Goal: Navigation & Orientation: Find specific page/section

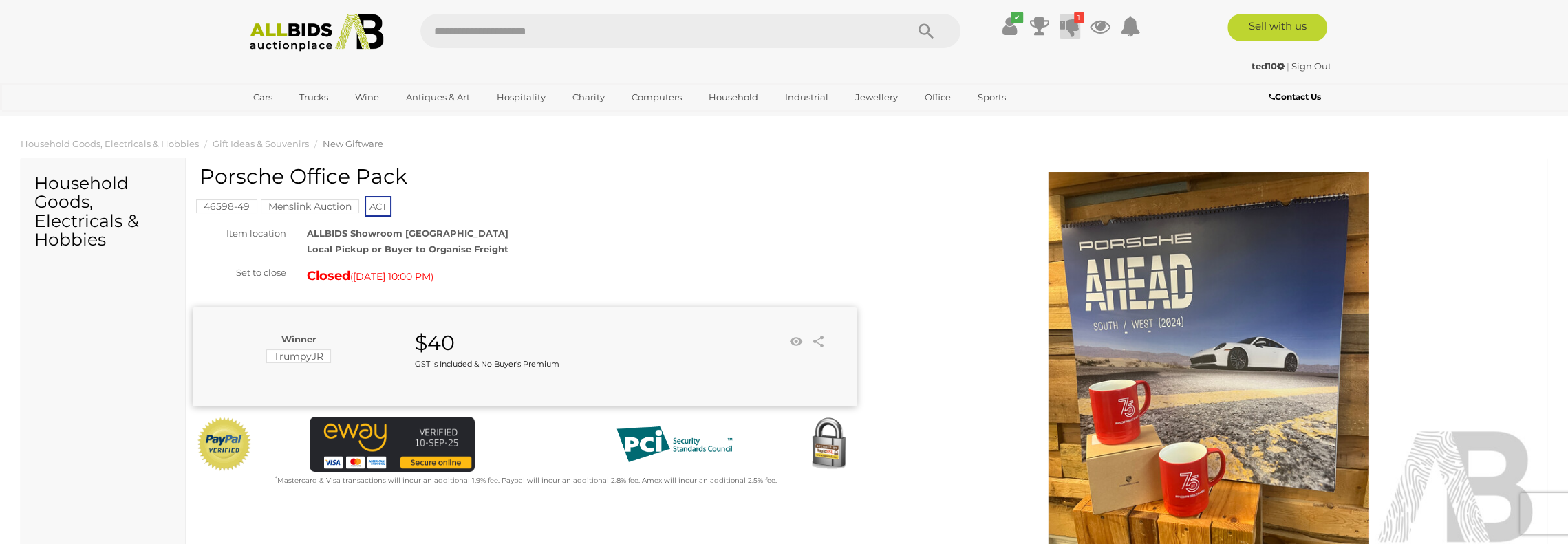
click at [1067, 28] on icon at bounding box center [1069, 26] width 19 height 25
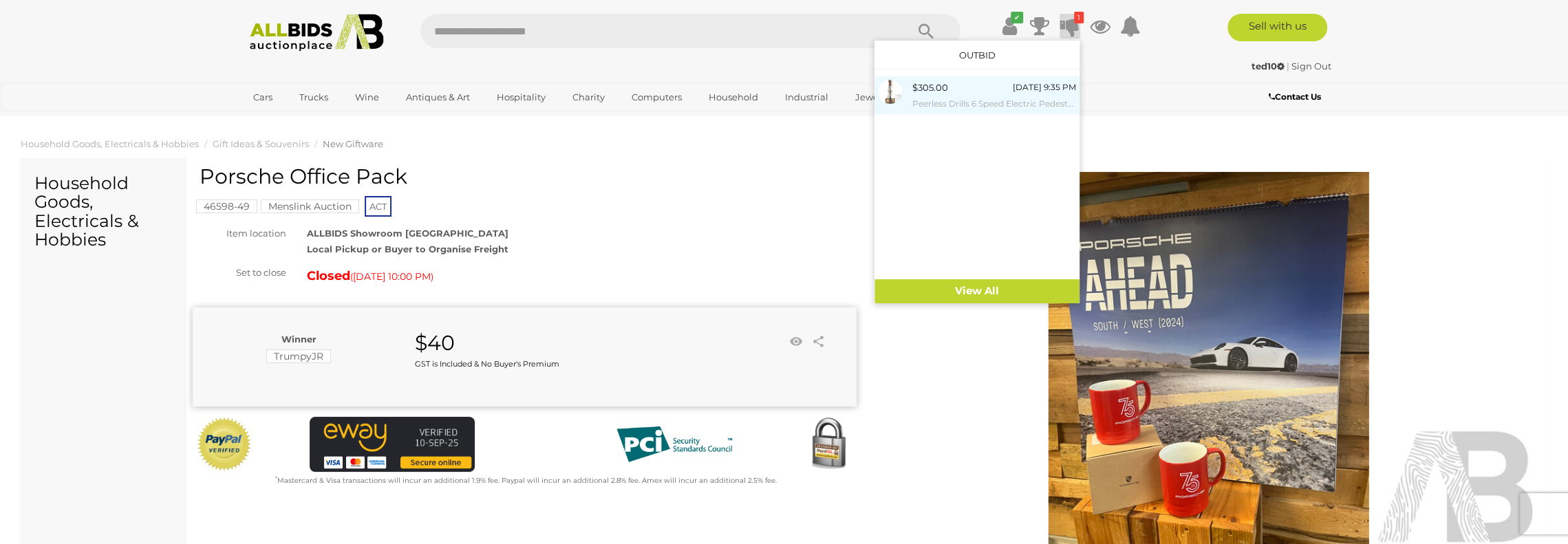
click at [939, 94] on div "$305.00" at bounding box center [930, 88] width 36 height 16
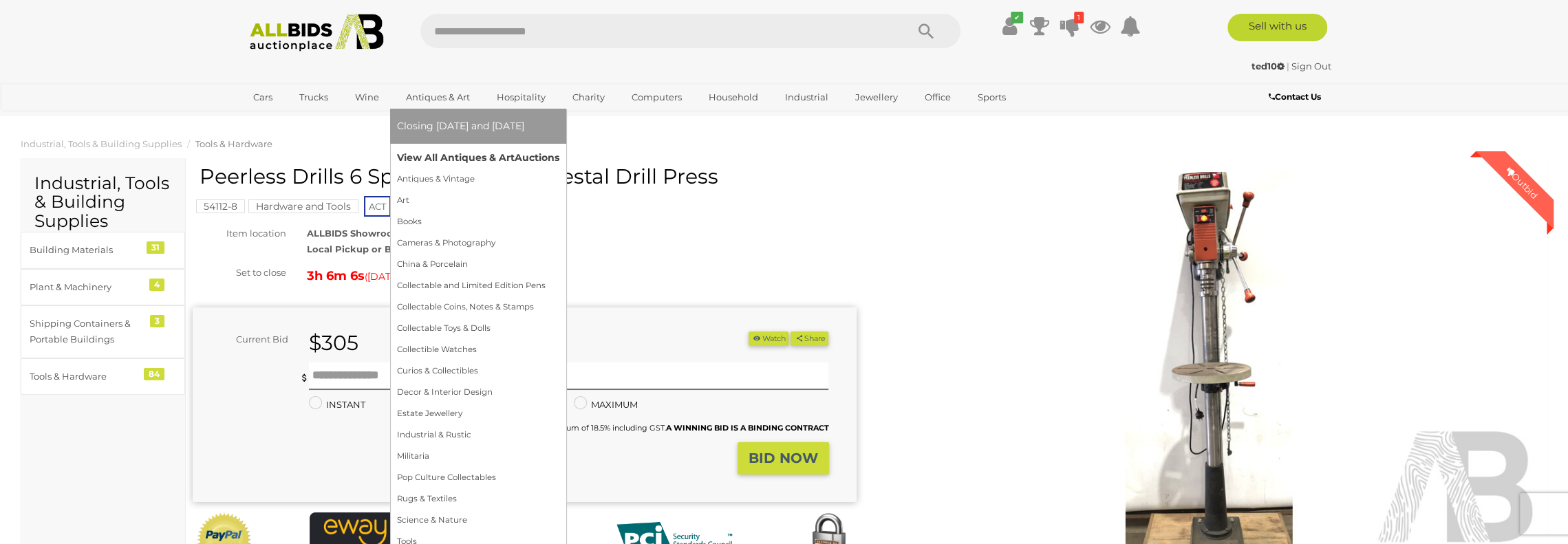
click at [435, 158] on link "View All Antiques & Art Auctions" at bounding box center [477, 158] width 162 height 22
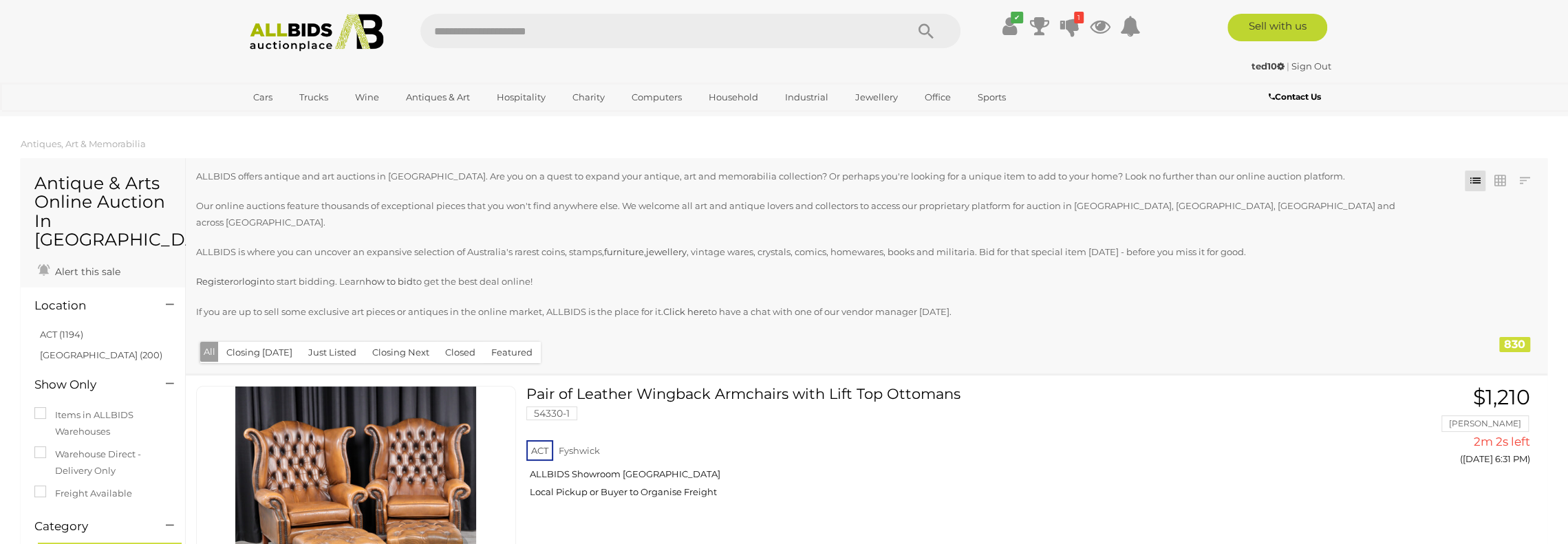
click at [73, 299] on h4 "Location" at bounding box center [89, 305] width 110 height 13
click at [62, 329] on link "ACT (1194)" at bounding box center [61, 334] width 43 height 11
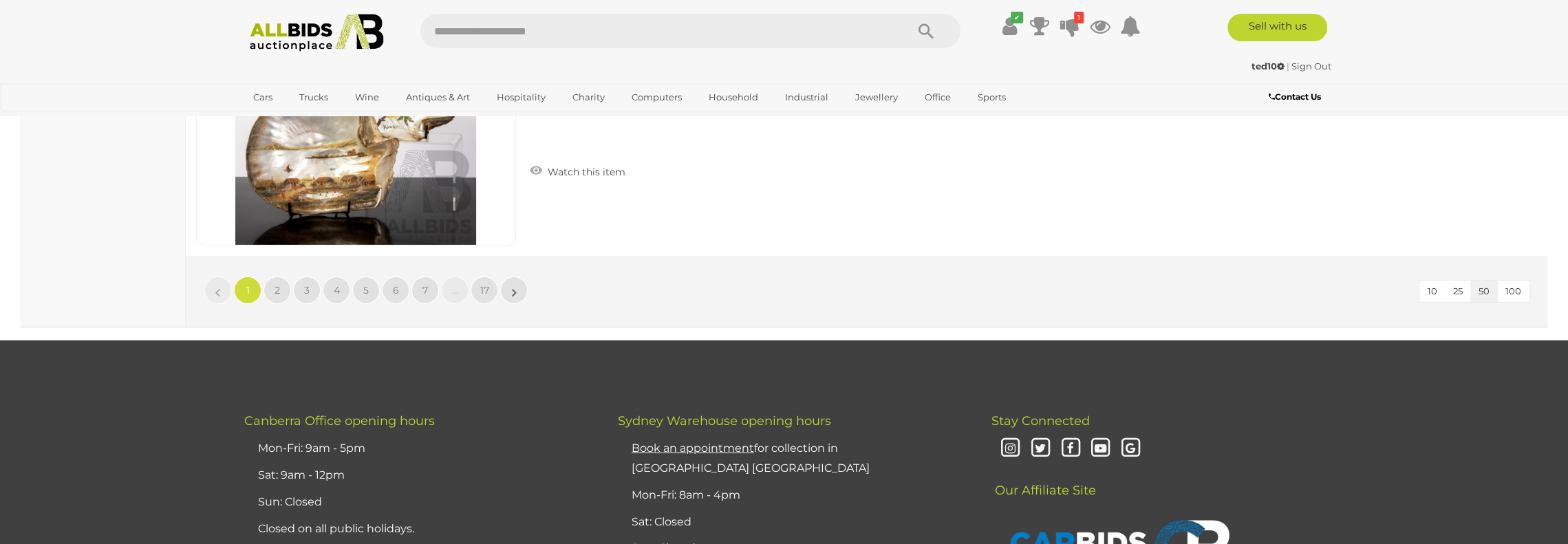
scroll to position [13484, 0]
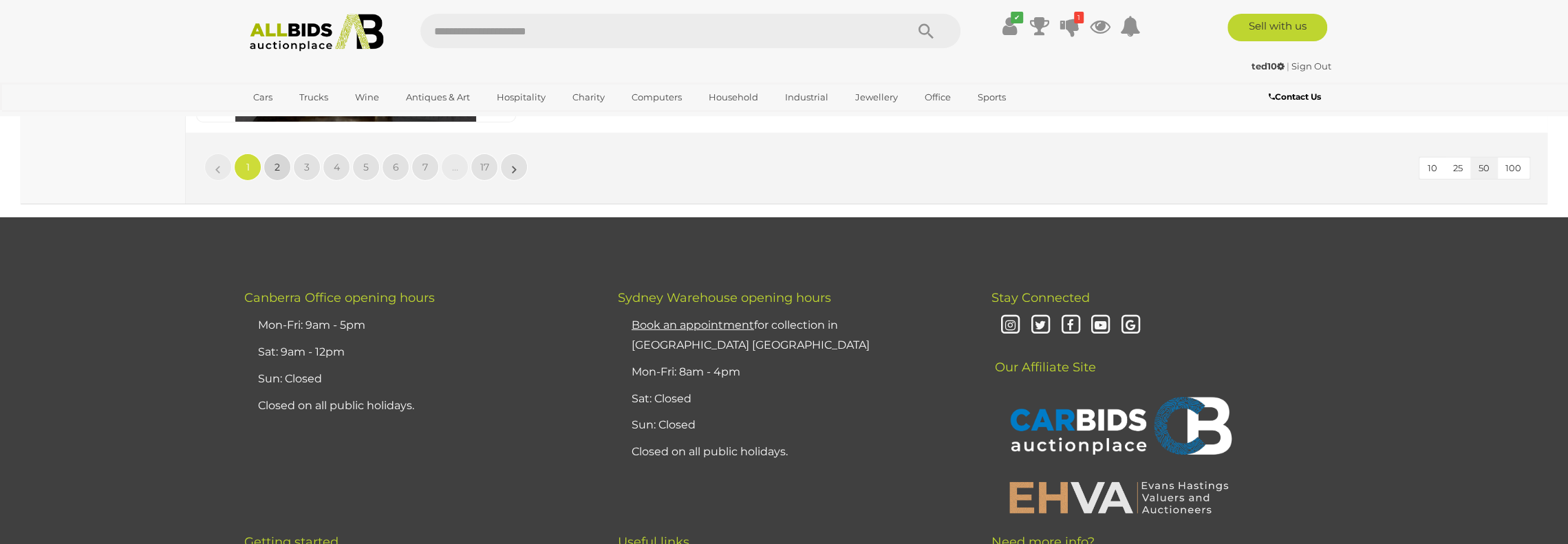
click at [276, 154] on link "2" at bounding box center [277, 167] width 28 height 28
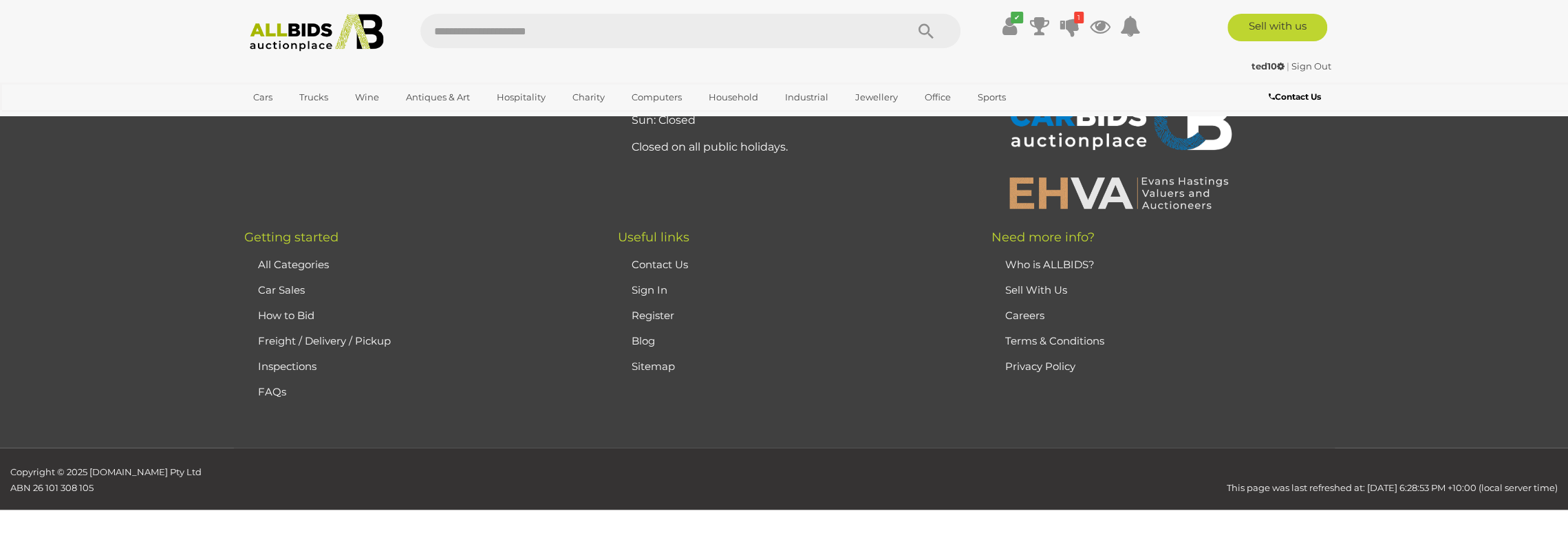
scroll to position [220, 0]
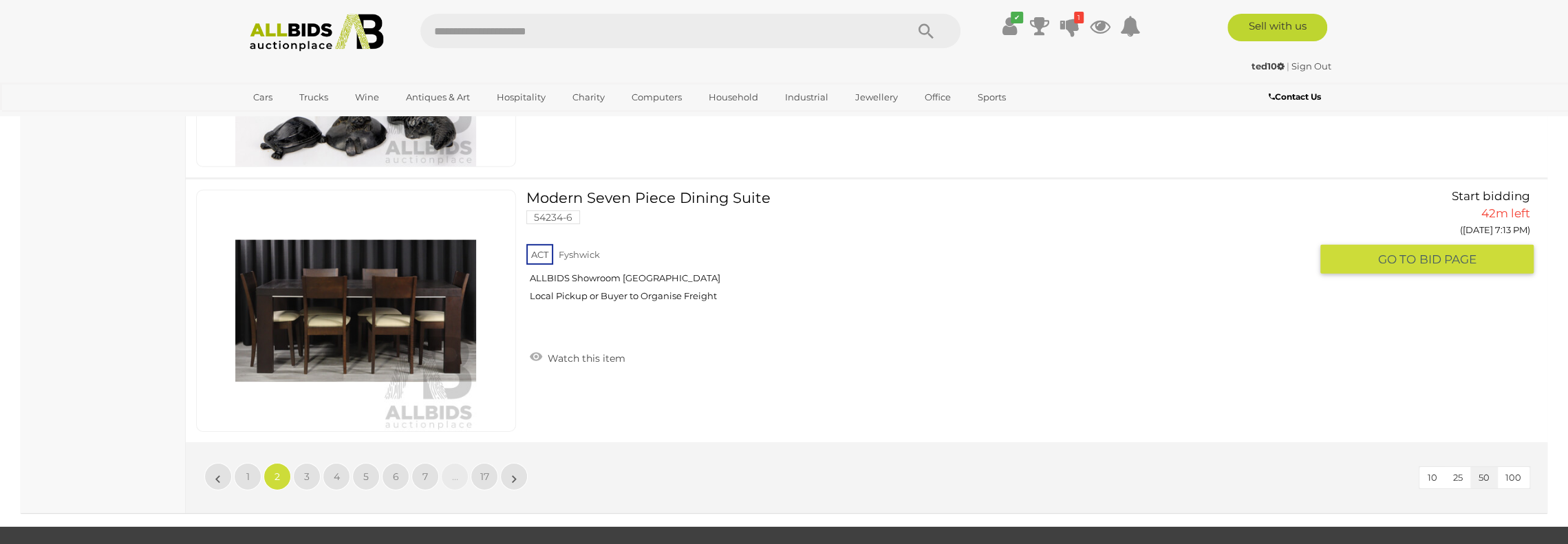
scroll to position [13154, 0]
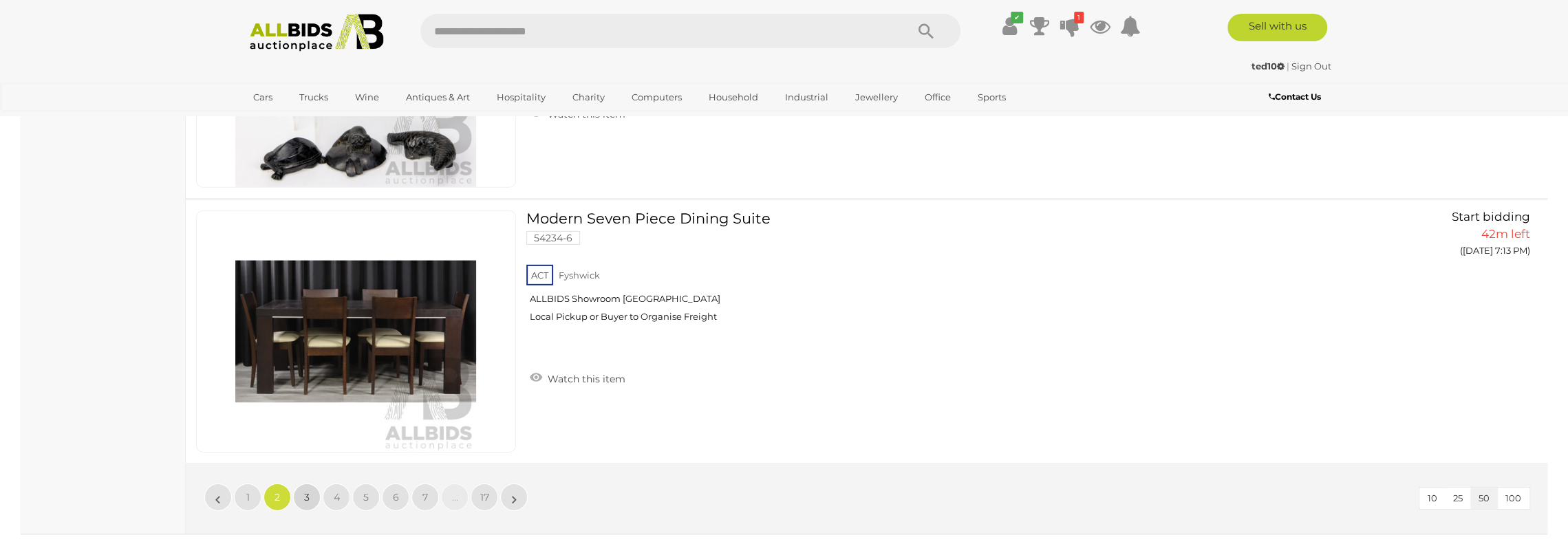
click at [304, 491] on span "3" at bounding box center [307, 497] width 5 height 13
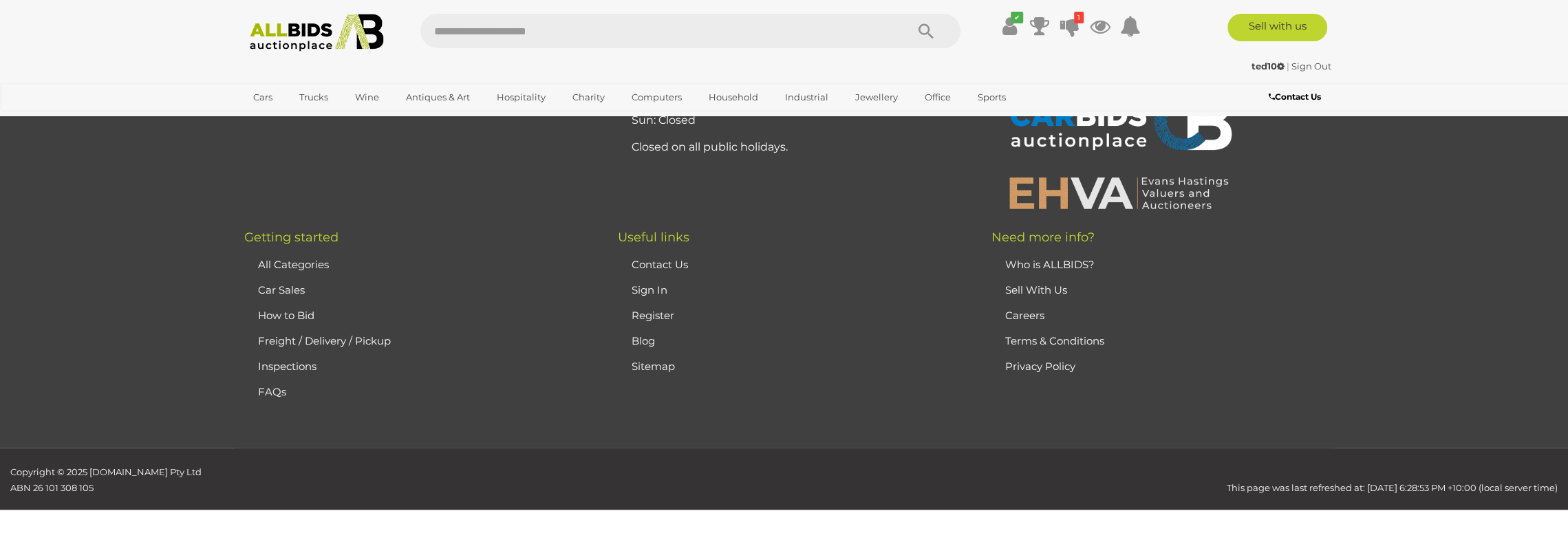
scroll to position [220, 0]
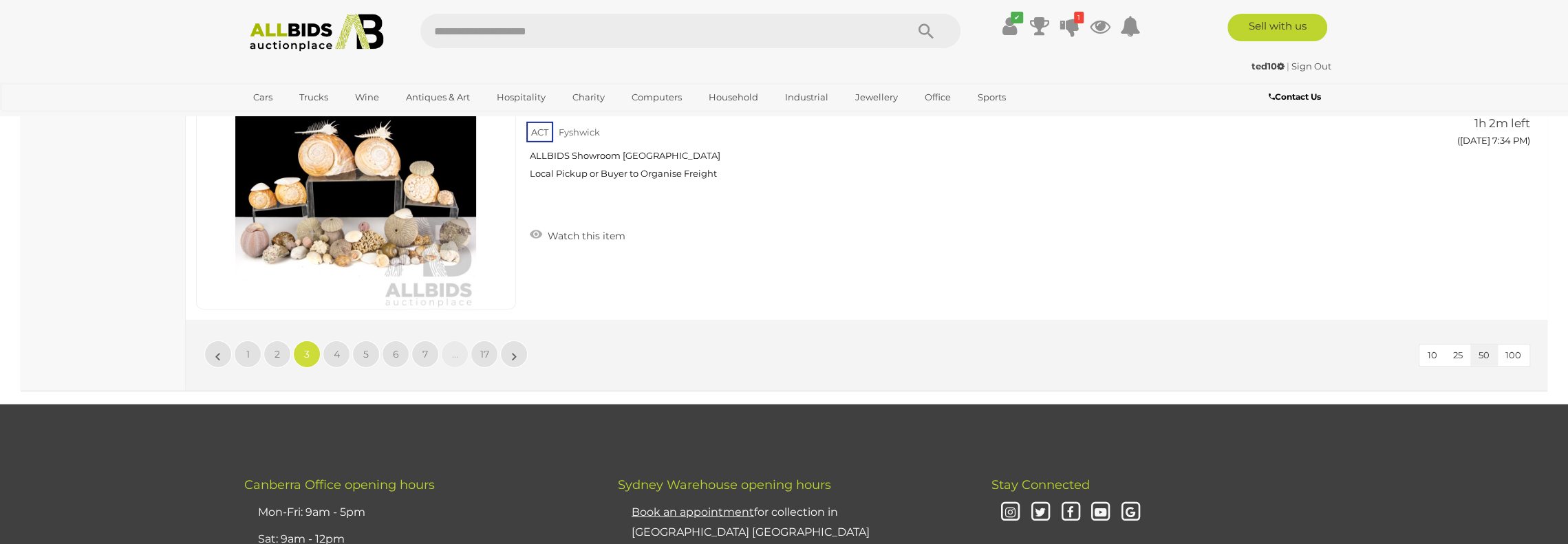
scroll to position [13291, 0]
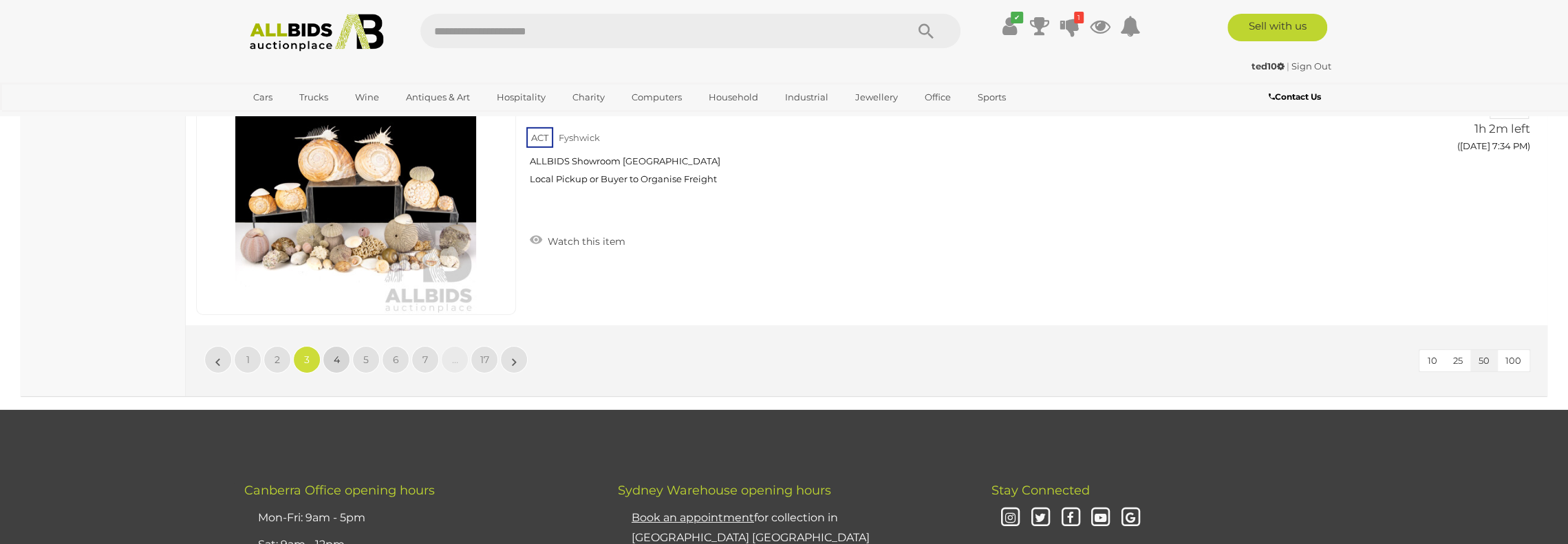
click at [334, 354] on span "4" at bounding box center [337, 360] width 6 height 13
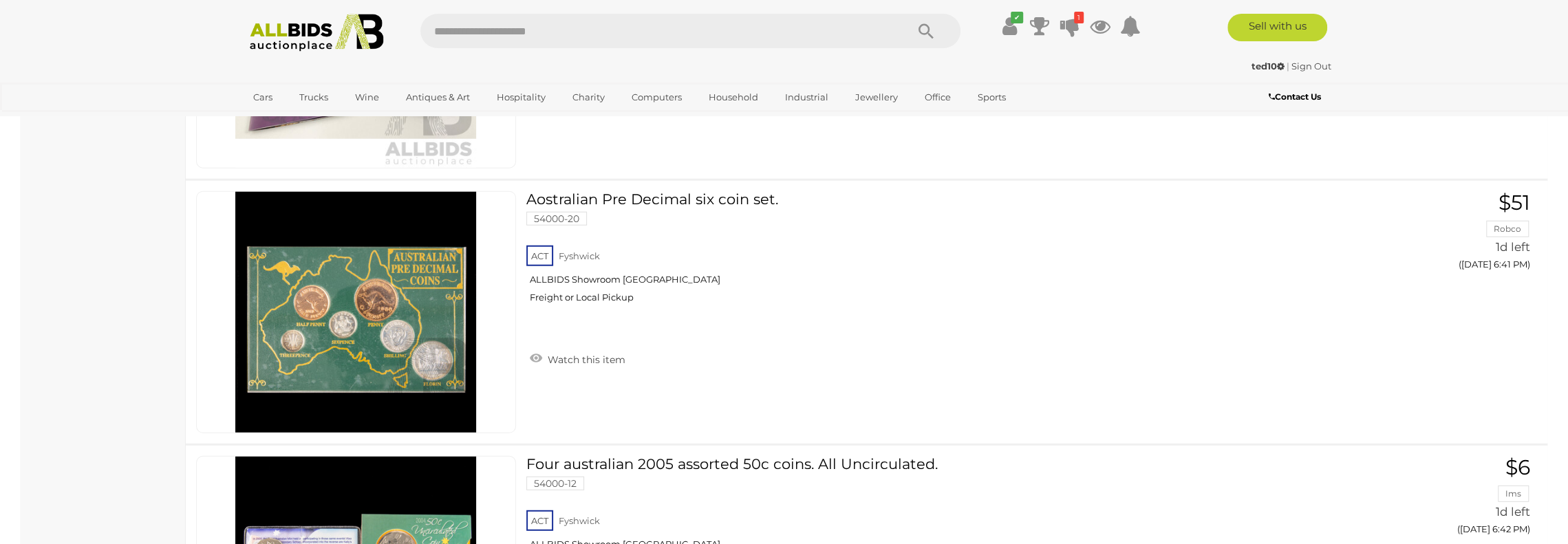
scroll to position [7926, 0]
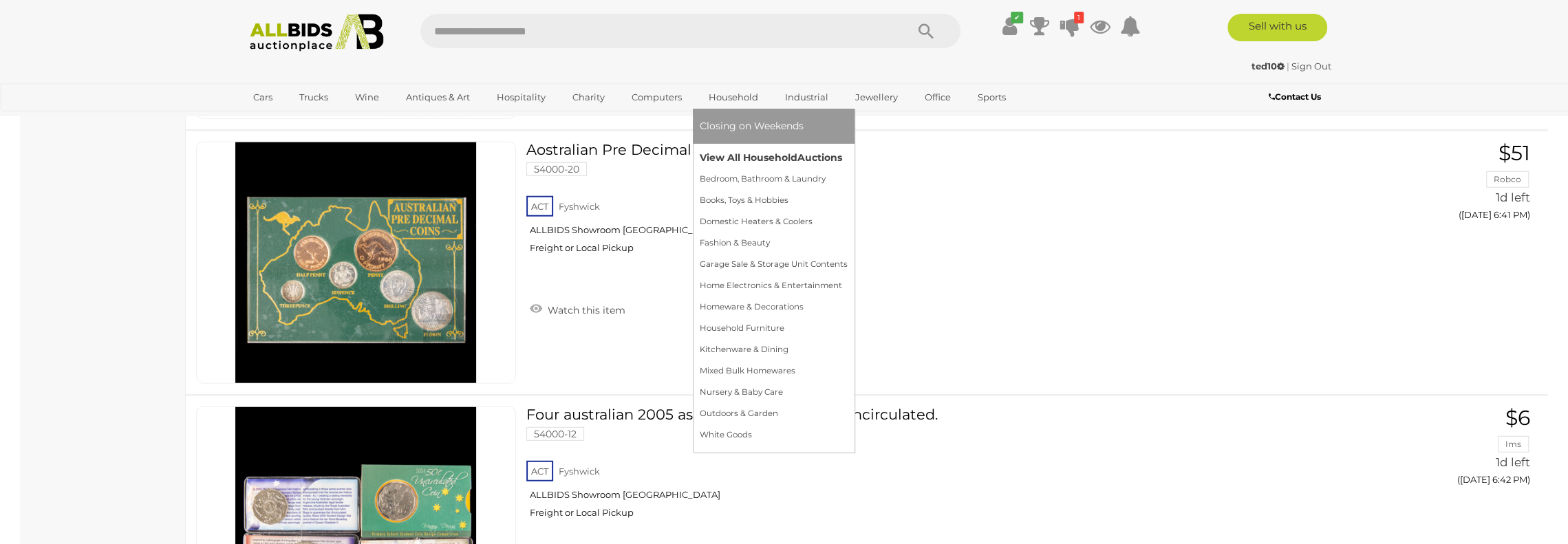
click at [761, 158] on link "View All Household Auctions" at bounding box center [773, 158] width 148 height 22
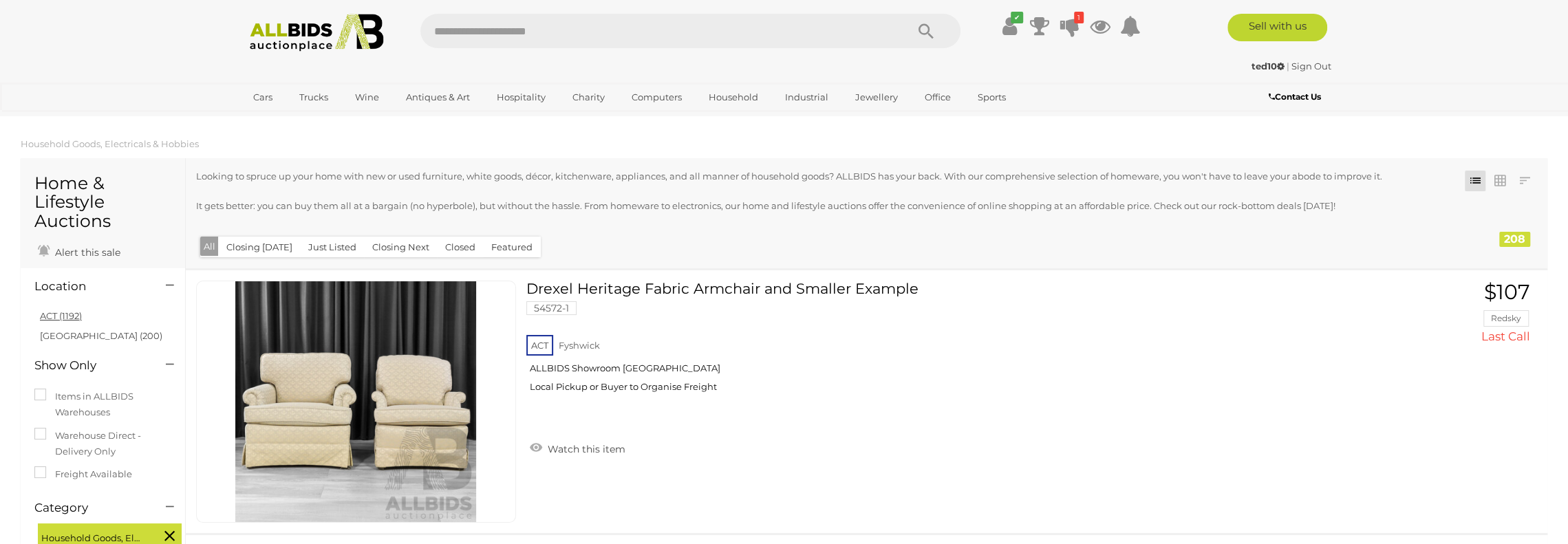
click at [72, 319] on link "ACT (1192)" at bounding box center [60, 316] width 42 height 11
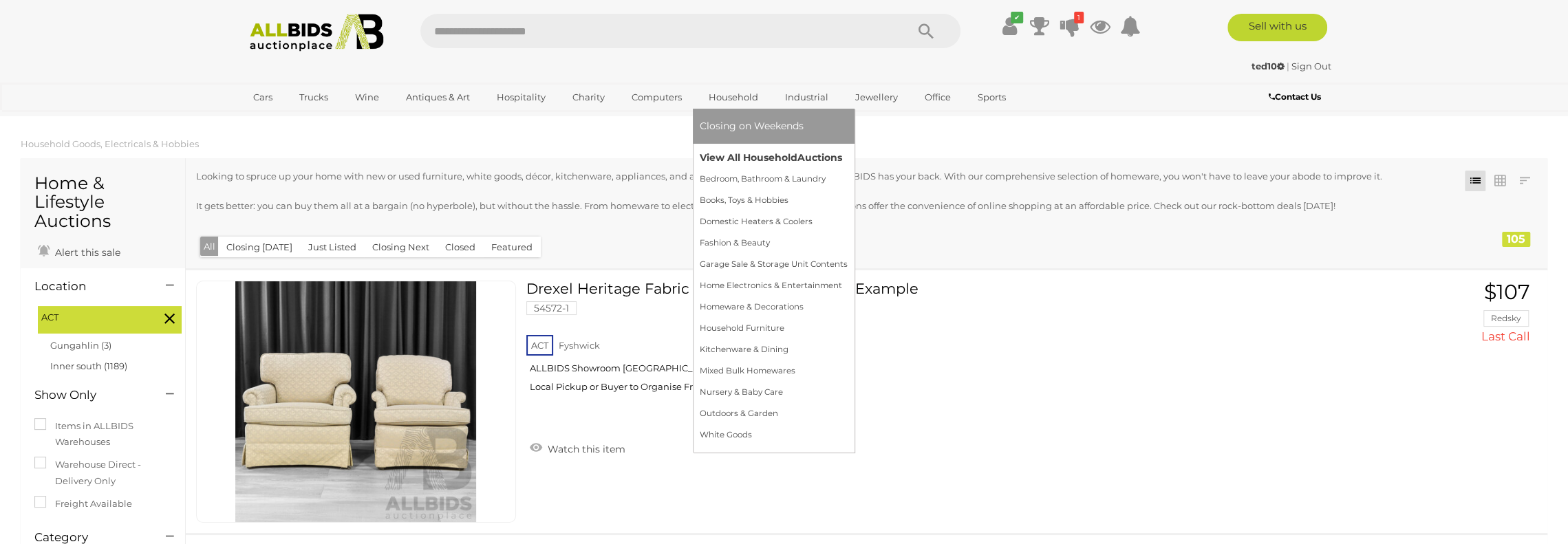
click at [726, 153] on link "View All Household Auctions" at bounding box center [773, 158] width 148 height 22
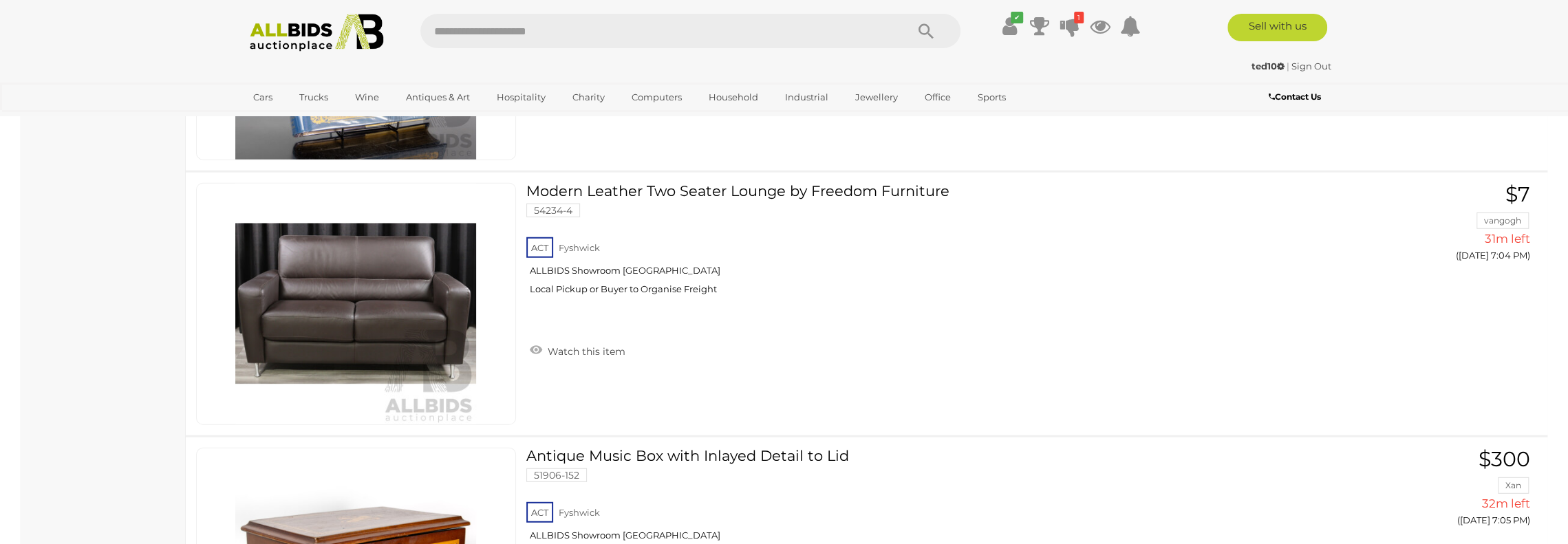
scroll to position [3371, 0]
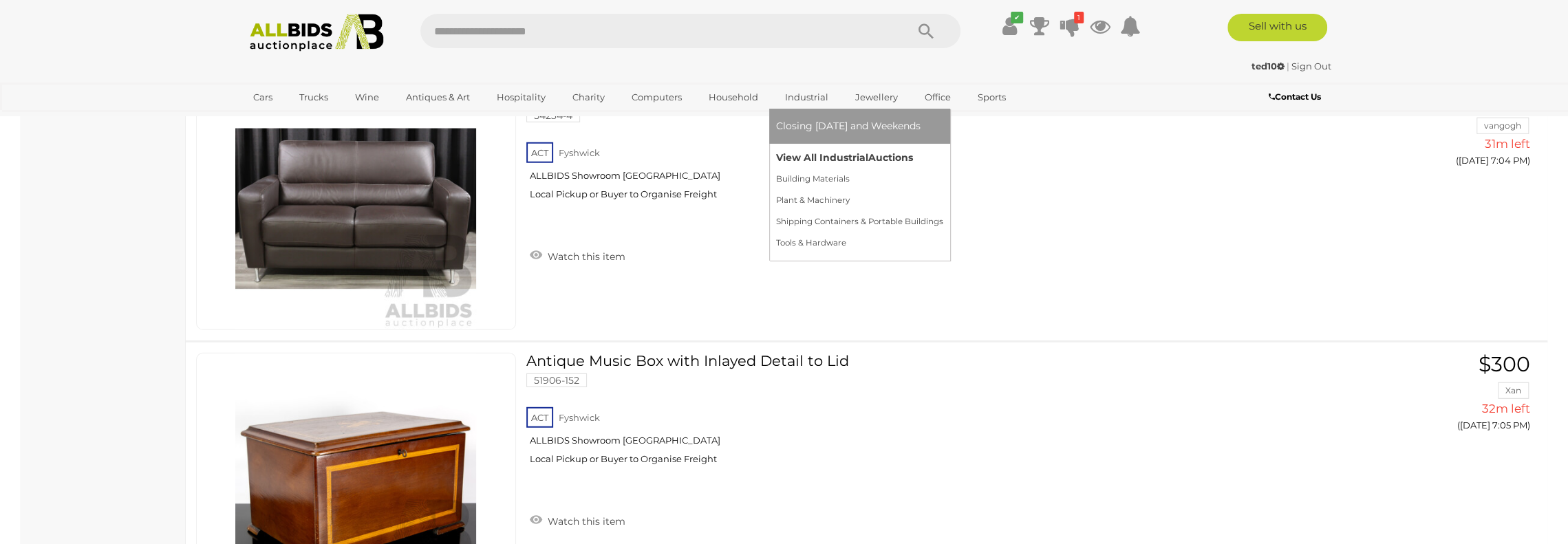
click at [820, 154] on link "View All Industrial Auctions" at bounding box center [859, 158] width 167 height 22
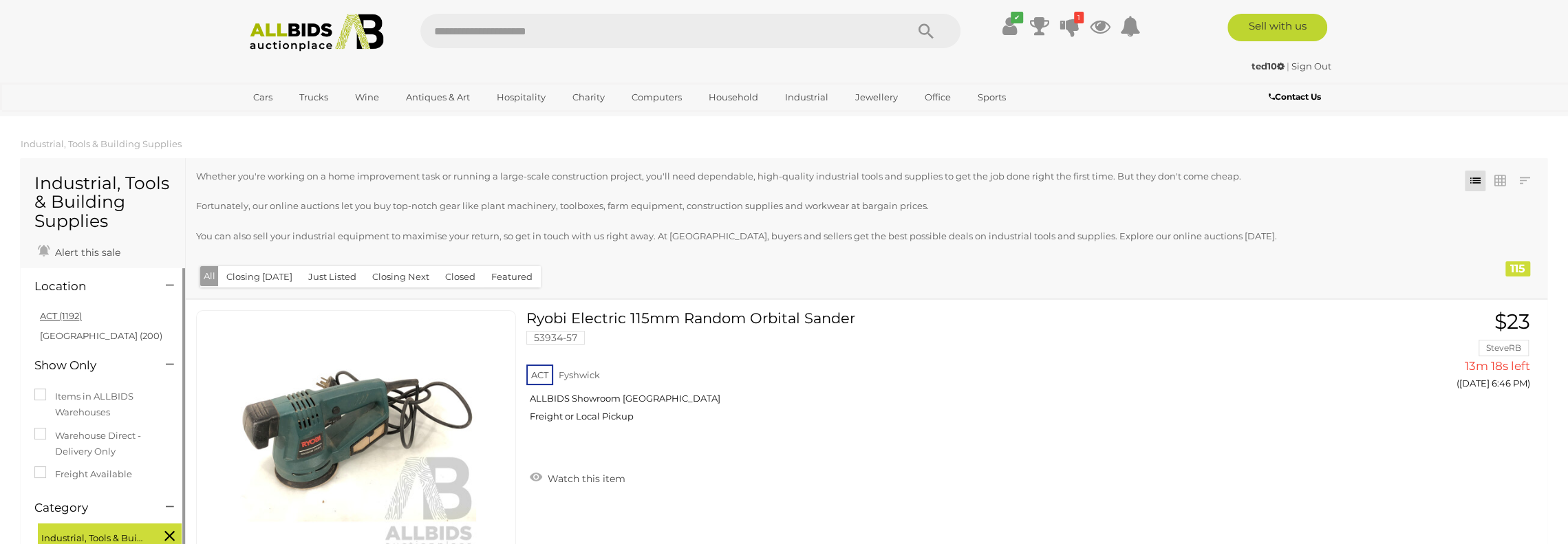
click at [68, 311] on link "ACT (1192)" at bounding box center [60, 316] width 42 height 11
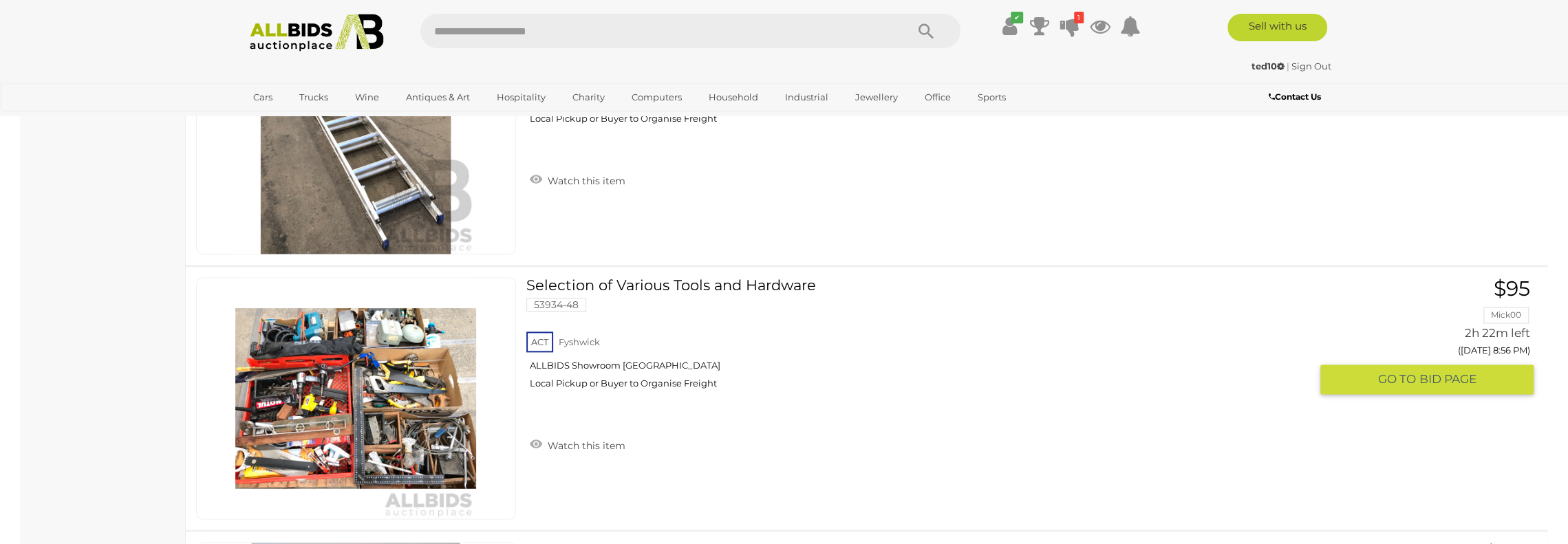
scroll to position [10938, 0]
